Goal: Contribute content: Add original content to the website for others to see

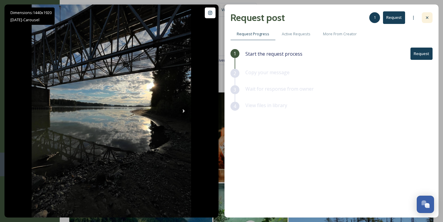
click at [429, 15] on icon at bounding box center [427, 17] width 5 height 5
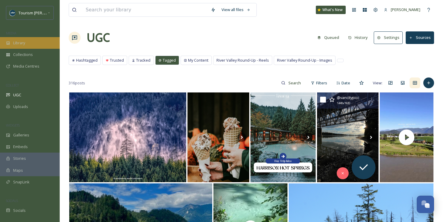
click at [21, 46] on div "Library" at bounding box center [30, 43] width 60 height 12
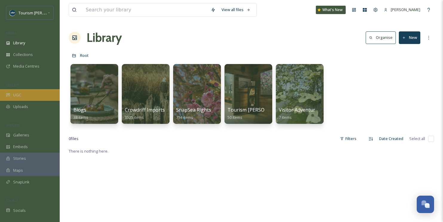
click at [13, 97] on span "UGC" at bounding box center [17, 95] width 8 height 6
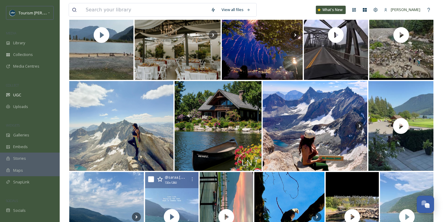
scroll to position [286, 0]
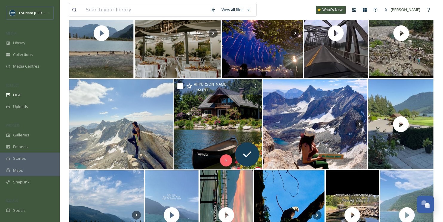
click at [214, 125] on img at bounding box center [218, 124] width 88 height 91
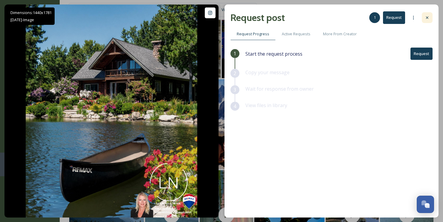
click at [432, 16] on div at bounding box center [427, 17] width 11 height 11
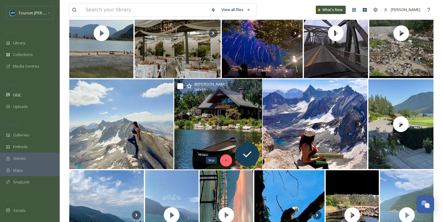
click at [227, 158] on icon at bounding box center [226, 160] width 4 height 4
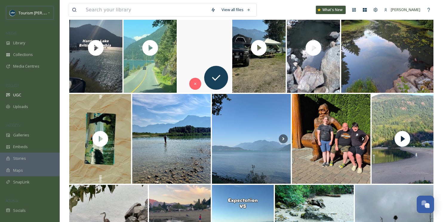
scroll to position [562, 0]
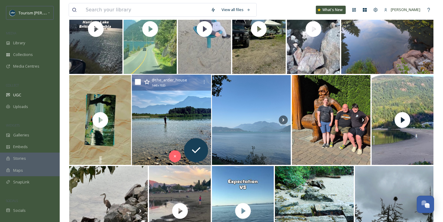
click at [165, 120] on img at bounding box center [171, 120] width 79 height 91
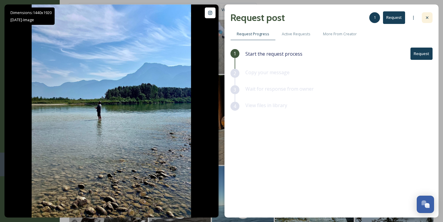
click at [429, 17] on icon at bounding box center [427, 17] width 5 height 5
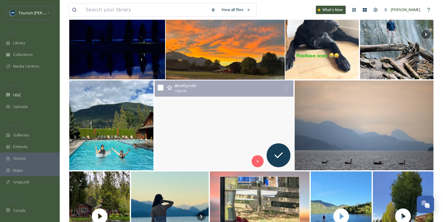
scroll to position [1011, 0]
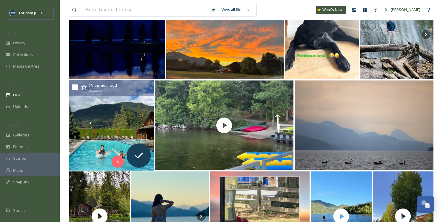
click at [101, 131] on img at bounding box center [111, 125] width 85 height 91
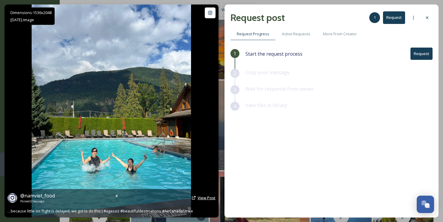
click at [204, 197] on span "View Post" at bounding box center [207, 197] width 18 height 5
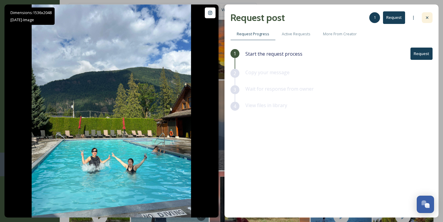
click at [428, 16] on icon at bounding box center [427, 17] width 5 height 5
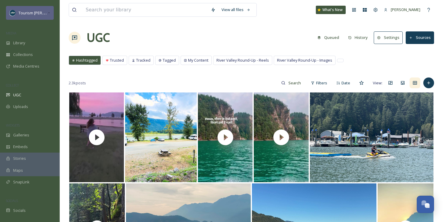
click at [40, 15] on span "Tourism [PERSON_NAME]" at bounding box center [41, 13] width 45 height 6
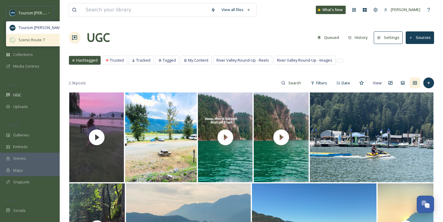
click at [36, 38] on span "Scenic Route 7" at bounding box center [32, 40] width 26 height 6
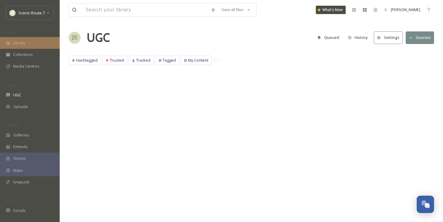
click at [24, 41] on span "Library" at bounding box center [19, 43] width 12 height 6
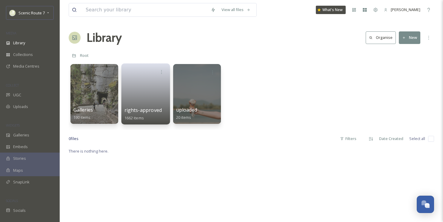
click at [145, 88] on link at bounding box center [146, 91] width 43 height 29
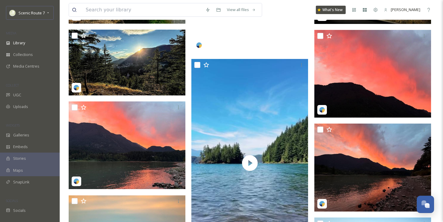
scroll to position [580, 0]
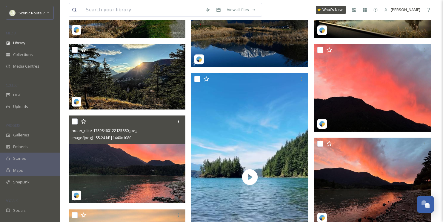
click at [122, 163] on img at bounding box center [127, 159] width 117 height 88
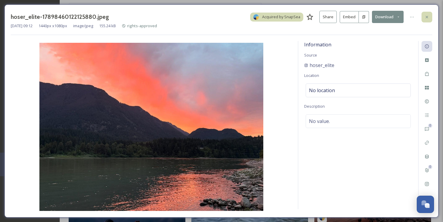
click at [429, 13] on div at bounding box center [427, 17] width 11 height 11
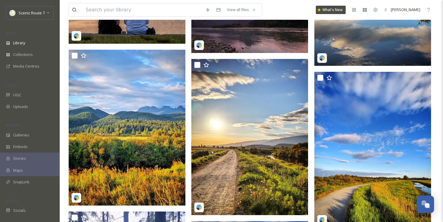
scroll to position [905, 0]
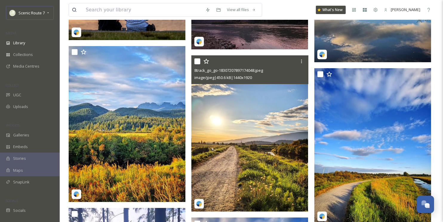
click at [235, 131] on img at bounding box center [250, 133] width 117 height 156
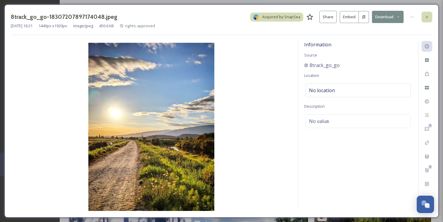
click at [426, 16] on icon at bounding box center [427, 17] width 5 height 5
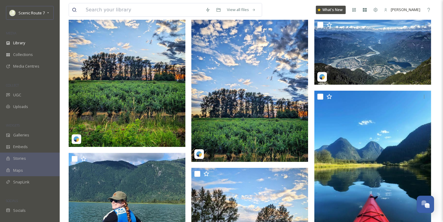
scroll to position [1469, 0]
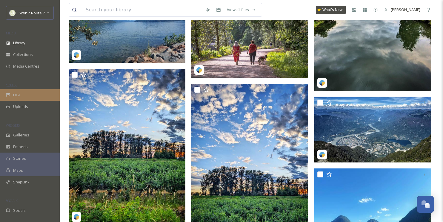
click at [14, 96] on span "UGC" at bounding box center [17, 95] width 8 height 6
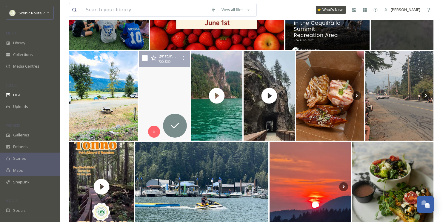
scroll to position [134, 0]
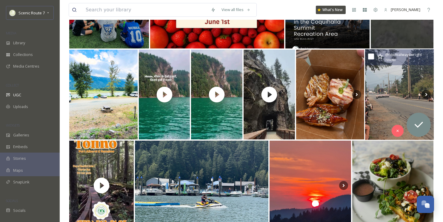
click at [397, 94] on img at bounding box center [399, 94] width 69 height 91
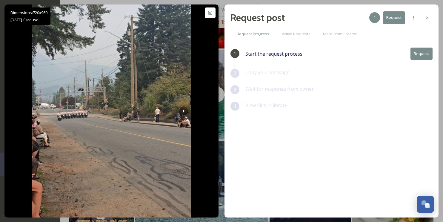
click at [429, 16] on icon at bounding box center [427, 17] width 5 height 5
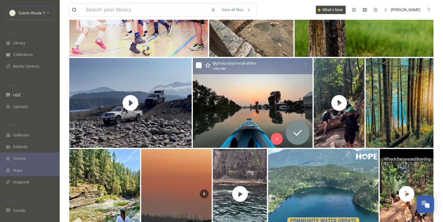
scroll to position [492, 0]
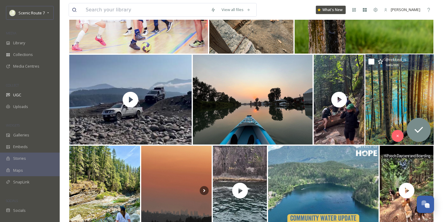
click at [387, 103] on img at bounding box center [400, 99] width 68 height 91
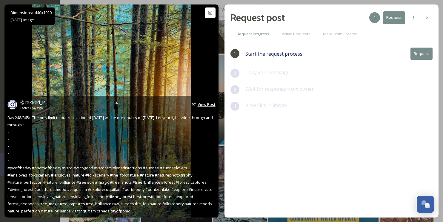
click at [201, 103] on span "View Post" at bounding box center [207, 104] width 18 height 5
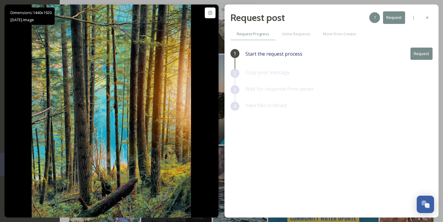
click at [420, 52] on button "Request" at bounding box center [422, 54] width 22 height 12
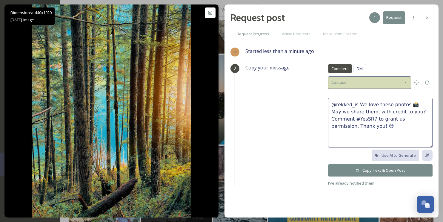
click at [408, 79] on div "Carousel" at bounding box center [369, 82] width 83 height 12
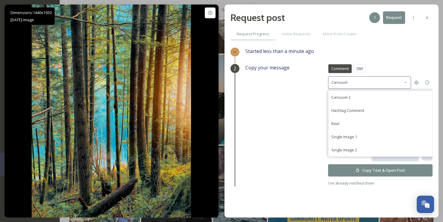
click at [346, 133] on div "Single Image 1" at bounding box center [345, 136] width 26 height 7
type textarea "@rekked_is This photo is fantastic! If it's okay with you, we'd love to share i…"
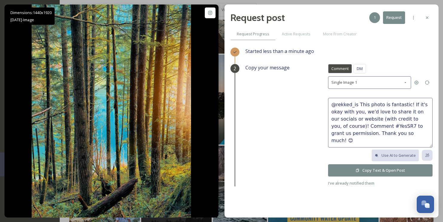
click at [353, 170] on button "Copy Text & Open Post" at bounding box center [380, 170] width 105 height 12
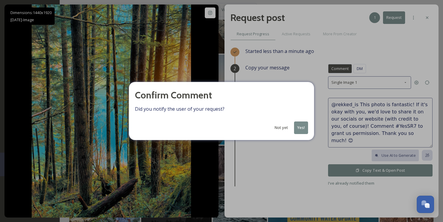
click at [286, 128] on button "Not yet" at bounding box center [281, 128] width 19 height 12
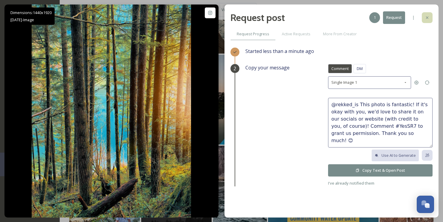
click at [427, 19] on icon at bounding box center [427, 17] width 5 height 5
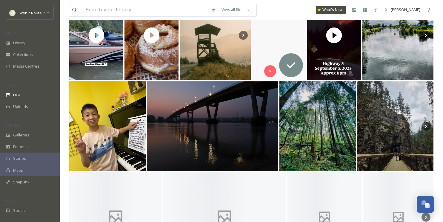
scroll to position [747, 0]
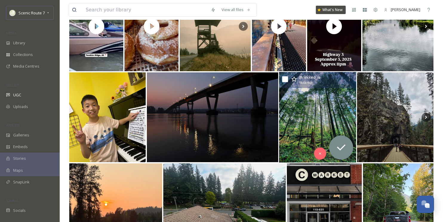
click at [320, 125] on img at bounding box center [317, 117] width 77 height 91
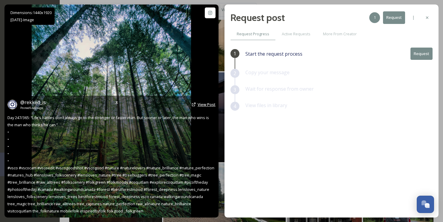
click at [207, 105] on span "View Post" at bounding box center [207, 104] width 18 height 5
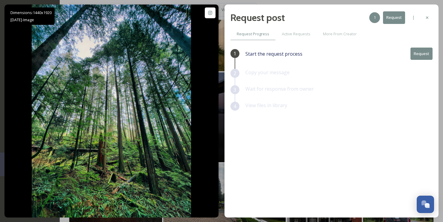
click at [426, 16] on icon at bounding box center [427, 17] width 5 height 5
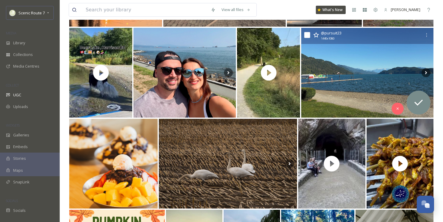
scroll to position [995, 0]
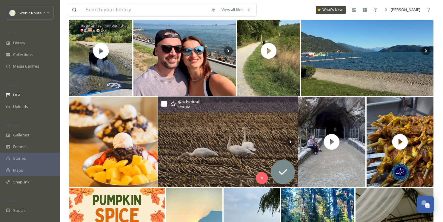
click at [201, 158] on img at bounding box center [228, 142] width 140 height 91
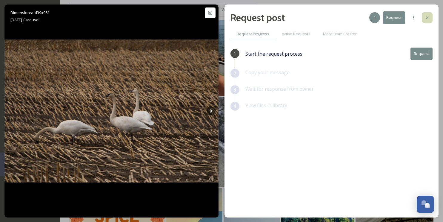
click at [427, 17] on icon at bounding box center [427, 17] width 2 height 2
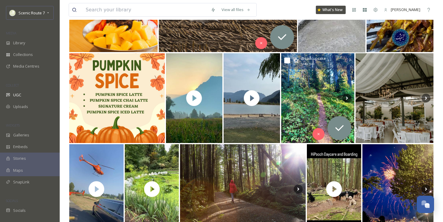
scroll to position [1134, 0]
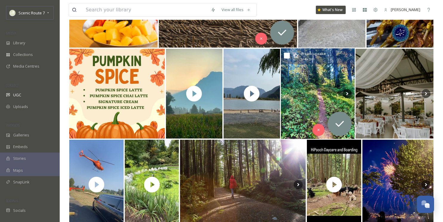
click at [304, 97] on img at bounding box center [318, 93] width 74 height 91
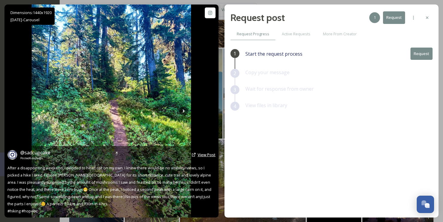
click at [210, 155] on span "View Post" at bounding box center [207, 154] width 18 height 5
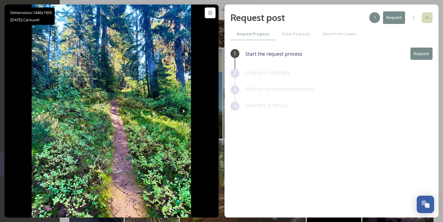
click at [426, 17] on icon at bounding box center [427, 17] width 5 height 5
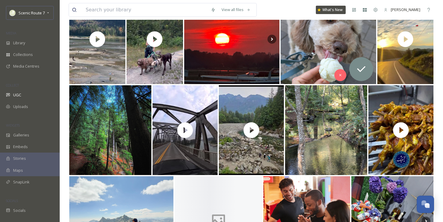
scroll to position [1410, 0]
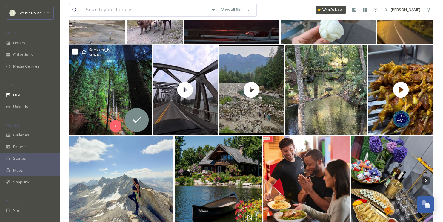
click at [118, 106] on img at bounding box center [110, 90] width 83 height 91
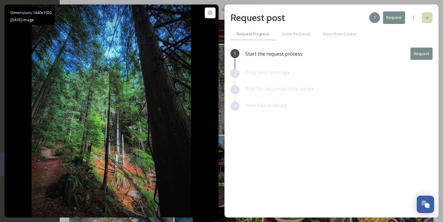
click at [427, 16] on icon at bounding box center [427, 17] width 5 height 5
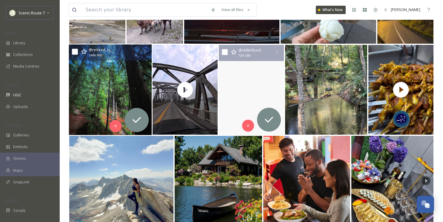
click at [110, 95] on img at bounding box center [110, 90] width 83 height 91
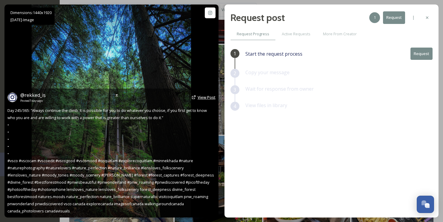
click at [201, 95] on span "View Post" at bounding box center [207, 96] width 18 height 5
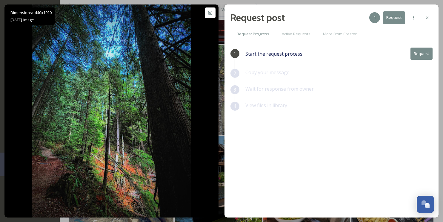
click at [426, 16] on icon at bounding box center [427, 17] width 5 height 5
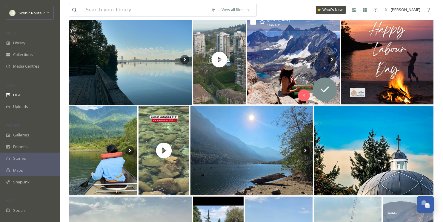
scroll to position [1623, 0]
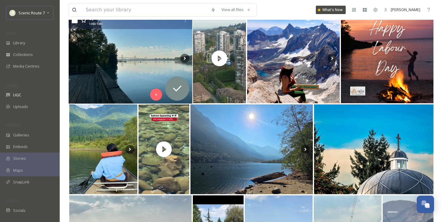
click at [109, 51] on img at bounding box center [131, 58] width 124 height 91
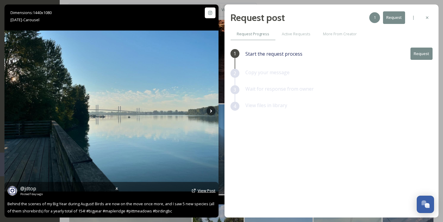
click at [206, 191] on span "View Post" at bounding box center [207, 190] width 18 height 5
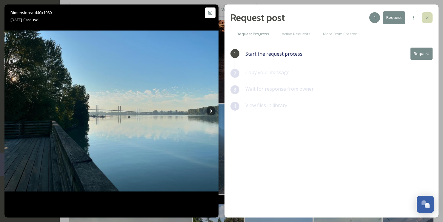
click at [429, 20] on icon at bounding box center [427, 17] width 5 height 5
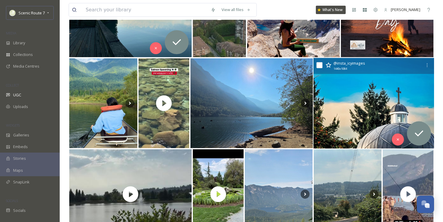
scroll to position [1676, 0]
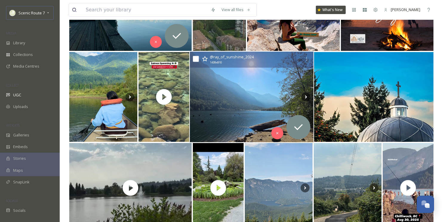
click at [242, 118] on img at bounding box center [252, 97] width 124 height 91
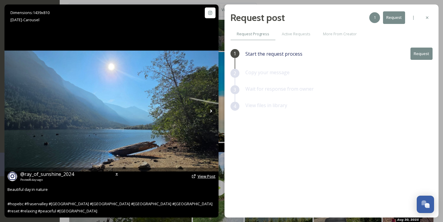
click at [204, 173] on span "View Post" at bounding box center [207, 175] width 18 height 5
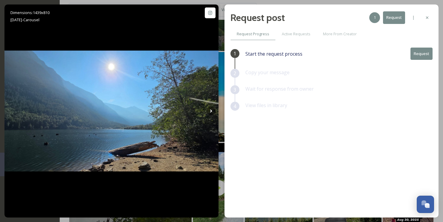
click at [423, 56] on button "Request" at bounding box center [422, 54] width 22 height 12
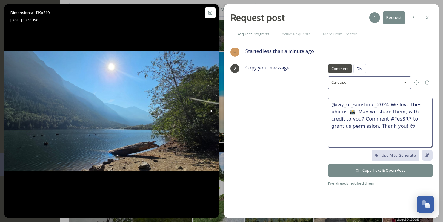
click at [352, 111] on textarea "@ray_of_sunshine_2024 We love these photos 📸! May we share them, with credit to…" at bounding box center [380, 123] width 105 height 50
drag, startPoint x: 385, startPoint y: 104, endPoint x: 311, endPoint y: 103, distance: 73.2
click at [311, 103] on div "Copy your message Comment DM Comment DM Carousel @ray_of_sunshine_2024 We love …" at bounding box center [339, 125] width 187 height 123
click at [333, 101] on textarea "We love these photos! May we share them, with credit to you? Comment #YesSR7 to…" at bounding box center [380, 123] width 105 height 50
click at [377, 104] on textarea "We love these photos! May we share them, with credit to you? Comment #YesSR7 to…" at bounding box center [380, 123] width 105 height 50
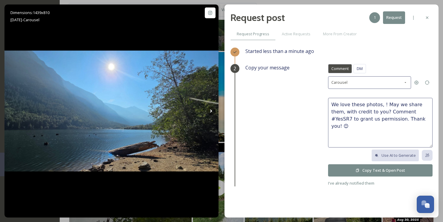
paste textarea "@ray_of_sunshine_2024"
type textarea "We love these photos, @ray_of_sunshine_2024! May we share them, with credit to …"
click at [367, 168] on button "Copy Text & Open Post" at bounding box center [380, 170] width 105 height 12
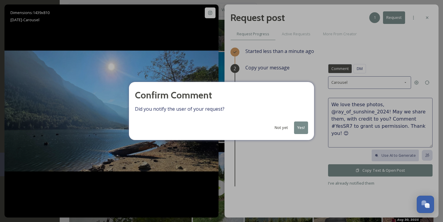
click at [303, 125] on button "Yes!" at bounding box center [301, 127] width 14 height 12
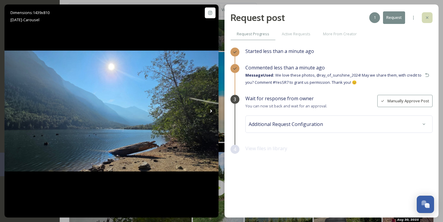
click at [427, 16] on icon at bounding box center [427, 17] width 5 height 5
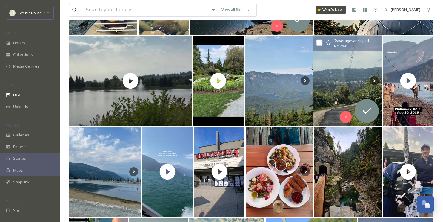
scroll to position [1783, 0]
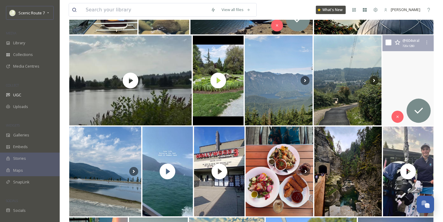
click at [398, 85] on video "Fisherman seen arguing early morning in Chilliwack, BC \a\a-\a\a#vancity #surre…" at bounding box center [408, 80] width 54 height 91
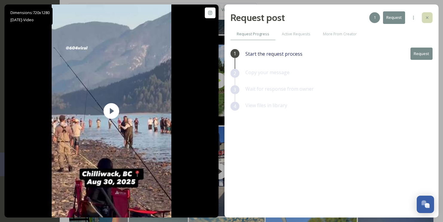
click at [428, 17] on icon at bounding box center [427, 17] width 2 height 2
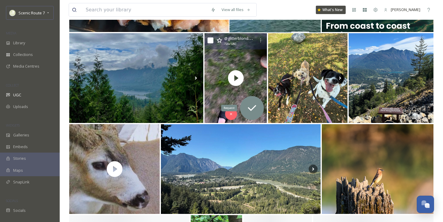
scroll to position [2429, 0]
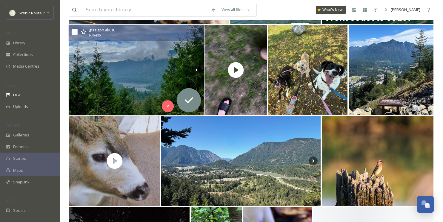
click at [138, 87] on img at bounding box center [136, 70] width 135 height 91
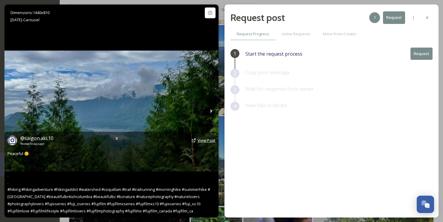
click at [207, 139] on span "View Post" at bounding box center [207, 139] width 18 height 5
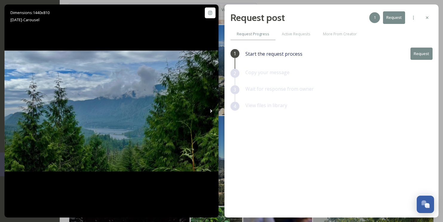
click at [424, 51] on button "Request" at bounding box center [422, 54] width 22 height 12
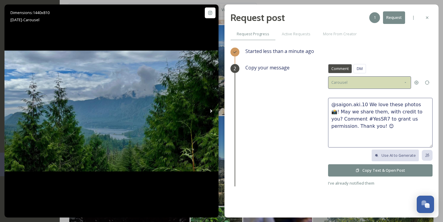
click at [406, 80] on icon at bounding box center [405, 82] width 5 height 5
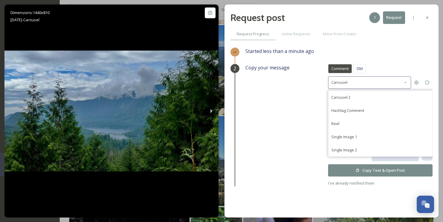
click at [352, 134] on span "Single Image 1" at bounding box center [345, 136] width 26 height 5
type textarea "@saigon.aki.10 This photo is fantastic! If it's okay with you, we'd love to sha…"
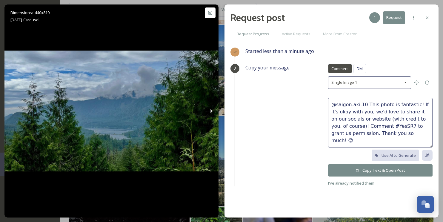
click at [359, 169] on icon at bounding box center [358, 170] width 3 height 3
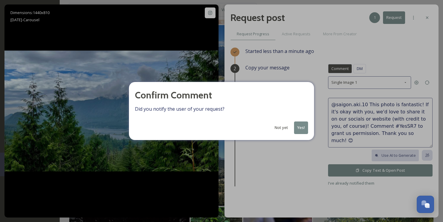
click at [304, 125] on button "Yes!" at bounding box center [301, 127] width 14 height 12
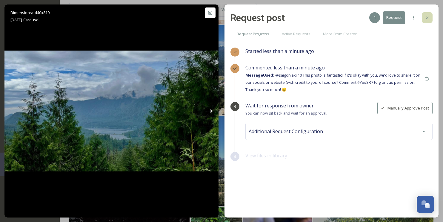
click at [428, 18] on icon at bounding box center [427, 17] width 5 height 5
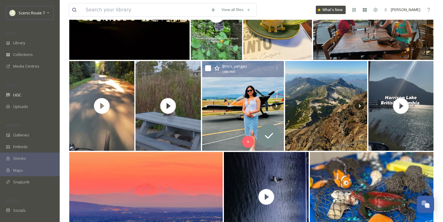
scroll to position [2668, 0]
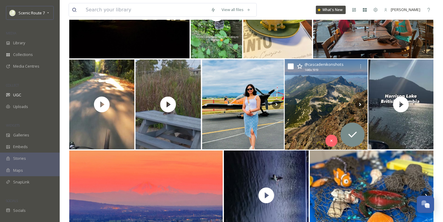
click at [316, 102] on img at bounding box center [326, 104] width 83 height 91
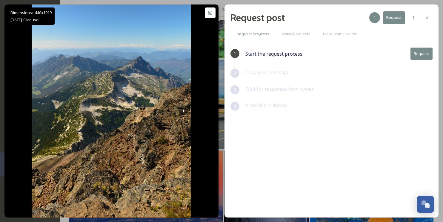
click at [421, 53] on button "Request" at bounding box center [422, 54] width 22 height 12
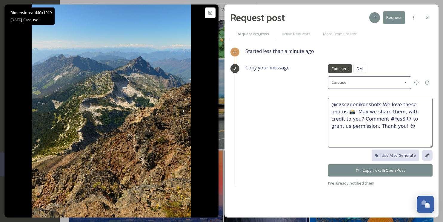
click at [363, 168] on button "Copy Text & Open Post" at bounding box center [380, 170] width 105 height 12
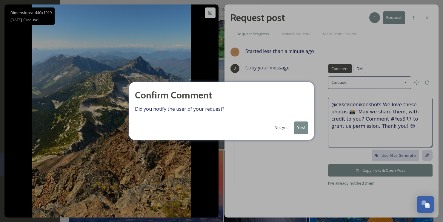
click at [300, 127] on button "Yes!" at bounding box center [301, 127] width 14 height 12
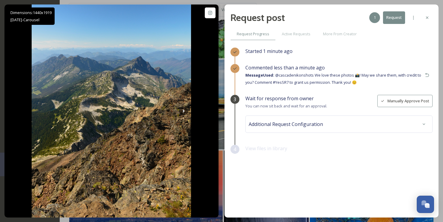
click at [427, 16] on icon at bounding box center [427, 17] width 5 height 5
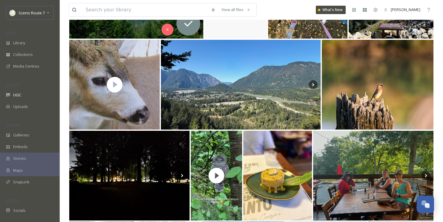
scroll to position [2364, 0]
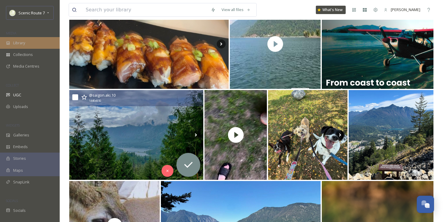
click at [31, 42] on div "Library" at bounding box center [30, 43] width 60 height 12
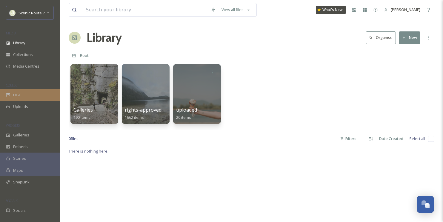
click at [27, 94] on div "UGC" at bounding box center [30, 95] width 60 height 12
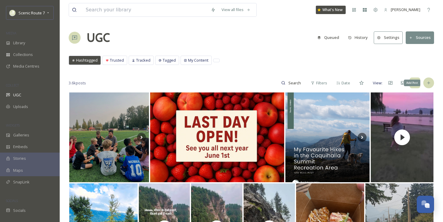
click at [431, 82] on icon at bounding box center [429, 82] width 5 height 5
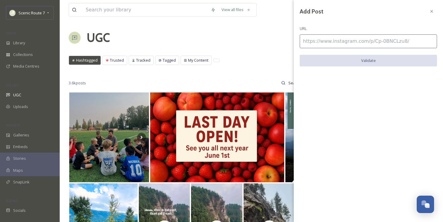
click at [322, 42] on input at bounding box center [368, 41] width 137 height 14
paste input "[URL][DOMAIN_NAME]"
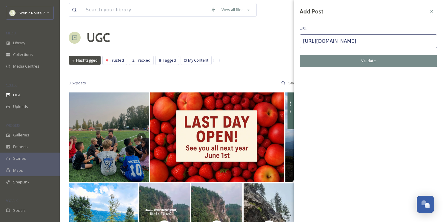
type input "[URL][DOMAIN_NAME]"
click at [352, 59] on button "Validate" at bounding box center [368, 61] width 137 height 12
click at [359, 59] on button "Add Post" at bounding box center [368, 61] width 137 height 12
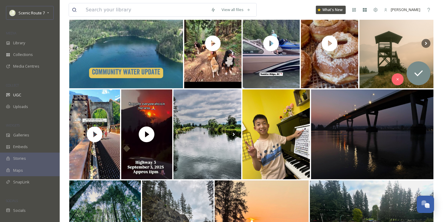
scroll to position [734, 0]
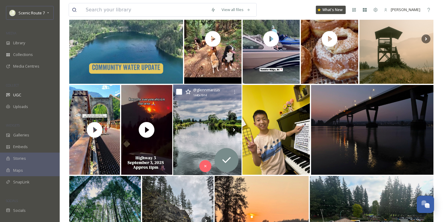
click at [218, 133] on img at bounding box center [207, 130] width 69 height 91
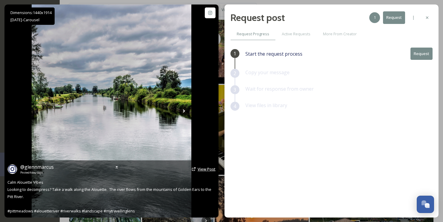
click at [209, 169] on span "View Post" at bounding box center [207, 168] width 18 height 5
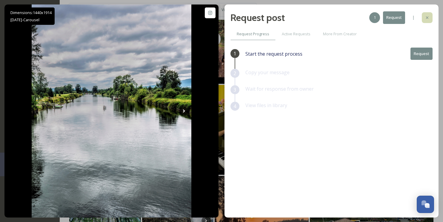
click at [431, 17] on div at bounding box center [427, 17] width 11 height 11
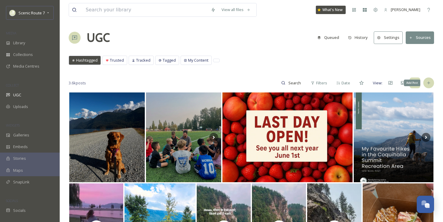
click at [429, 82] on icon at bounding box center [429, 82] width 5 height 5
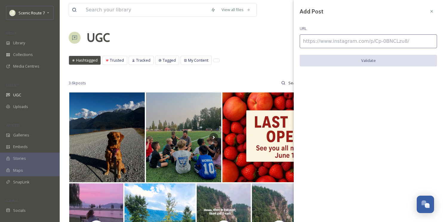
click at [305, 43] on input at bounding box center [368, 41] width 137 height 14
paste input "[URL][DOMAIN_NAME]"
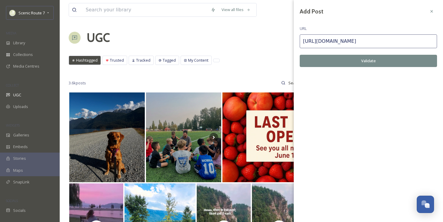
type input "[URL][DOMAIN_NAME]"
click at [334, 55] on button "Validate" at bounding box center [368, 61] width 137 height 12
click at [336, 57] on button "Add Post" at bounding box center [368, 61] width 137 height 12
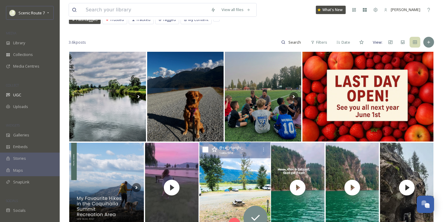
scroll to position [40, 0]
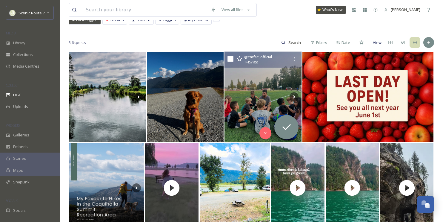
click at [255, 115] on img at bounding box center [263, 97] width 77 height 91
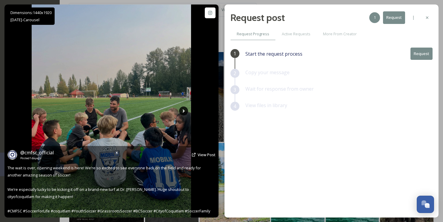
click at [186, 111] on icon at bounding box center [183, 110] width 9 height 9
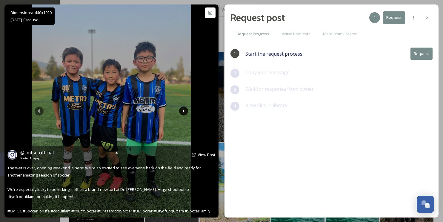
click at [184, 111] on icon at bounding box center [184, 110] width 2 height 3
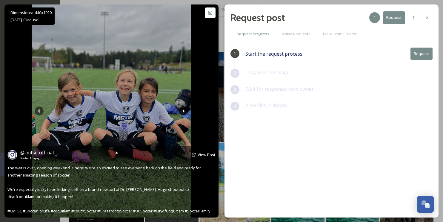
click at [184, 111] on icon at bounding box center [184, 110] width 2 height 3
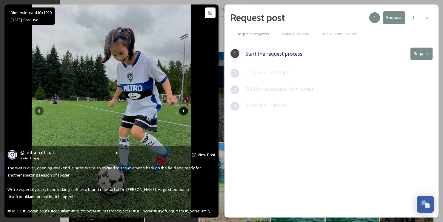
click at [184, 111] on icon at bounding box center [184, 110] width 2 height 3
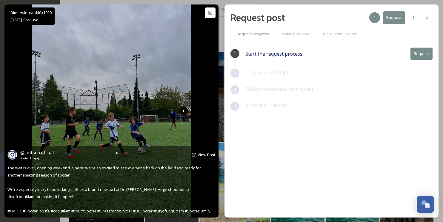
click at [184, 111] on icon at bounding box center [184, 110] width 2 height 3
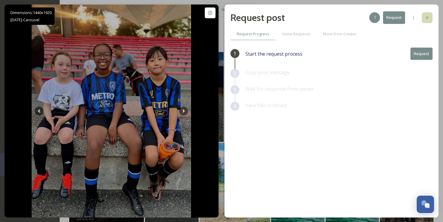
click at [426, 17] on icon at bounding box center [427, 17] width 5 height 5
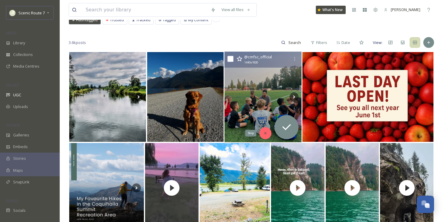
click at [264, 133] on icon at bounding box center [266, 133] width 4 height 4
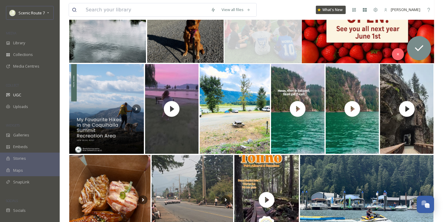
scroll to position [166, 0]
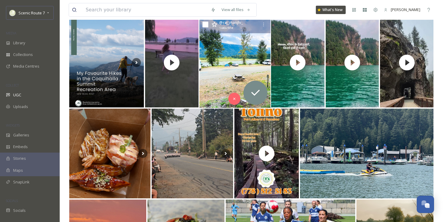
click at [243, 72] on img at bounding box center [234, 62] width 71 height 91
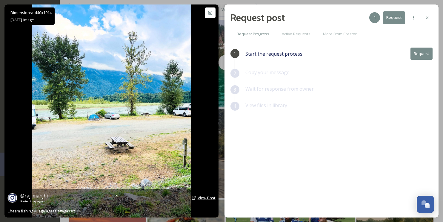
click at [204, 198] on span "View Post" at bounding box center [207, 197] width 18 height 5
